Goal: Task Accomplishment & Management: Manage account settings

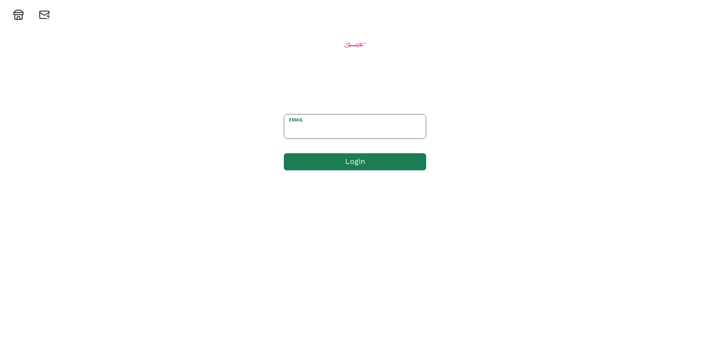
click at [353, 135] on input "email" at bounding box center [354, 127] width 141 height 24
type input "[EMAIL_ADDRESS][DOMAIN_NAME]"
click at [361, 156] on button "Login" at bounding box center [356, 162] width 142 height 20
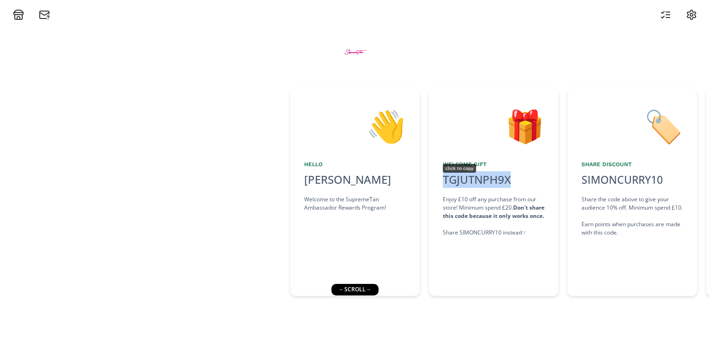
drag, startPoint x: 521, startPoint y: 179, endPoint x: 486, endPoint y: 181, distance: 34.7
click at [486, 181] on div "TGJUTNPH9X click to copy" at bounding box center [494, 179] width 102 height 17
